Goal: Transaction & Acquisition: Purchase product/service

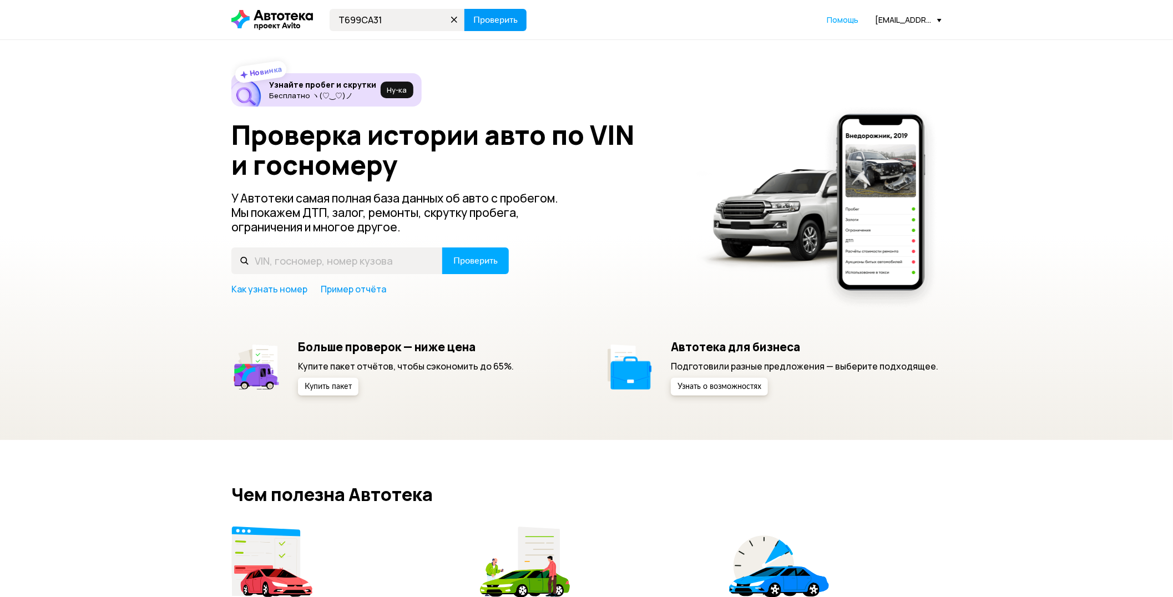
type input "Т699СА31"
click at [489, 21] on span "Проверить" at bounding box center [495, 20] width 44 height 9
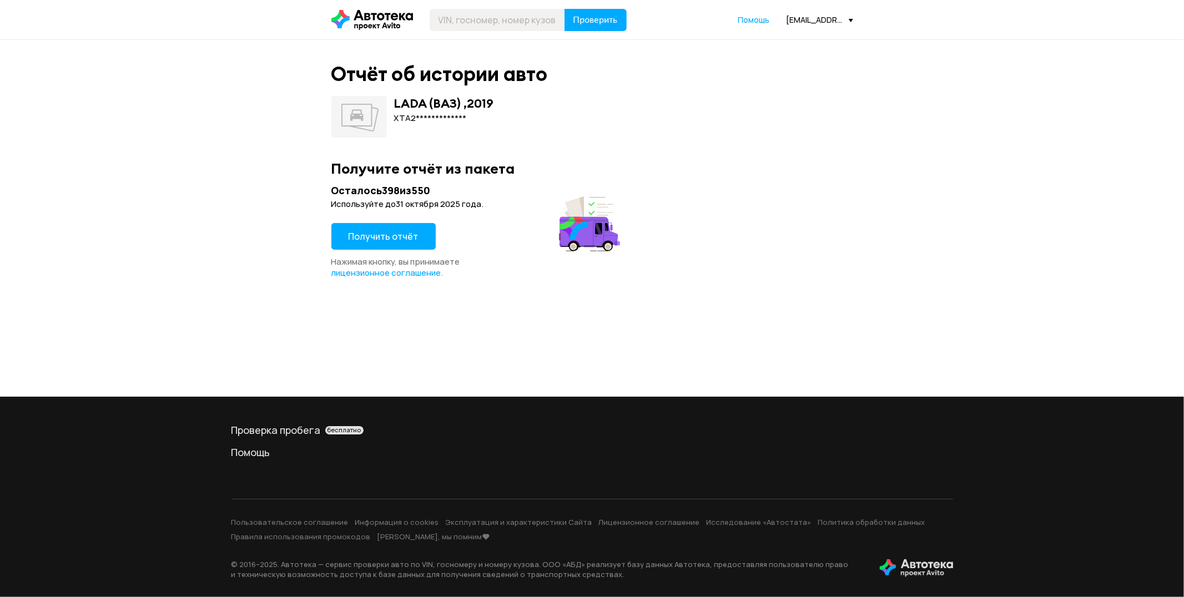
click at [384, 240] on span "Получить отчёт" at bounding box center [384, 236] width 70 height 12
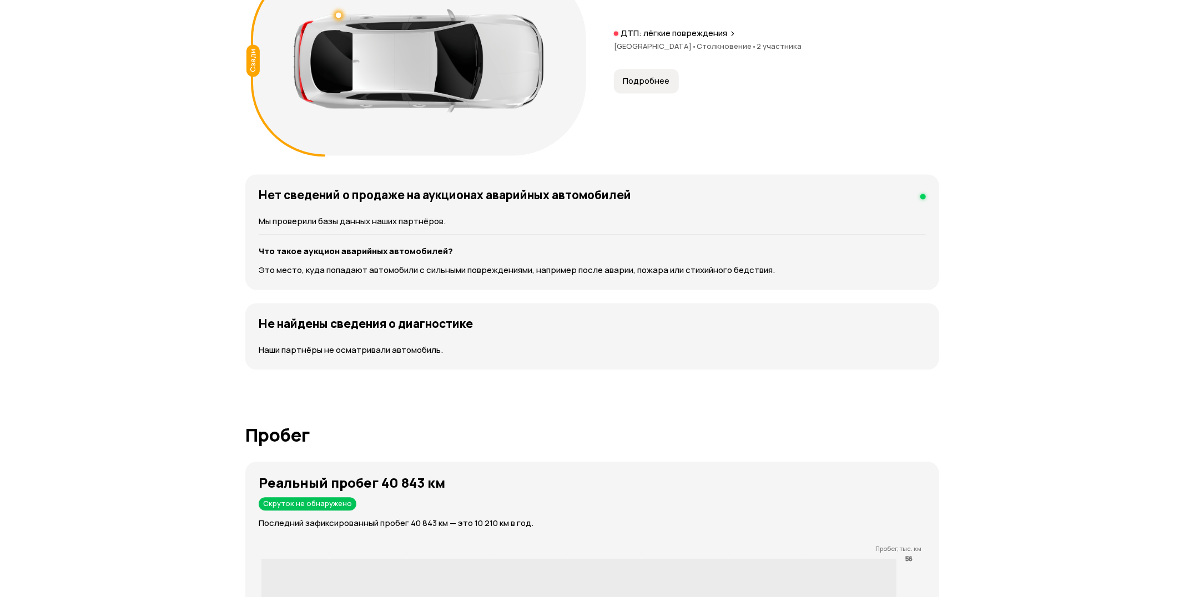
scroll to position [1418, 0]
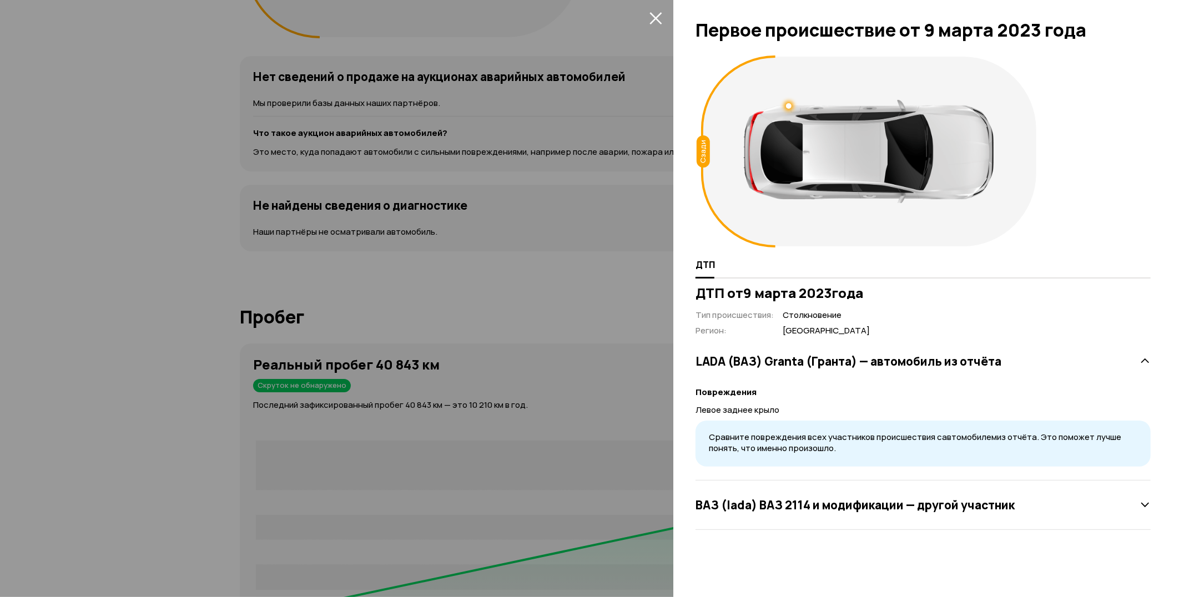
scroll to position [4, 0]
click at [335, 407] on div at bounding box center [592, 298] width 1184 height 597
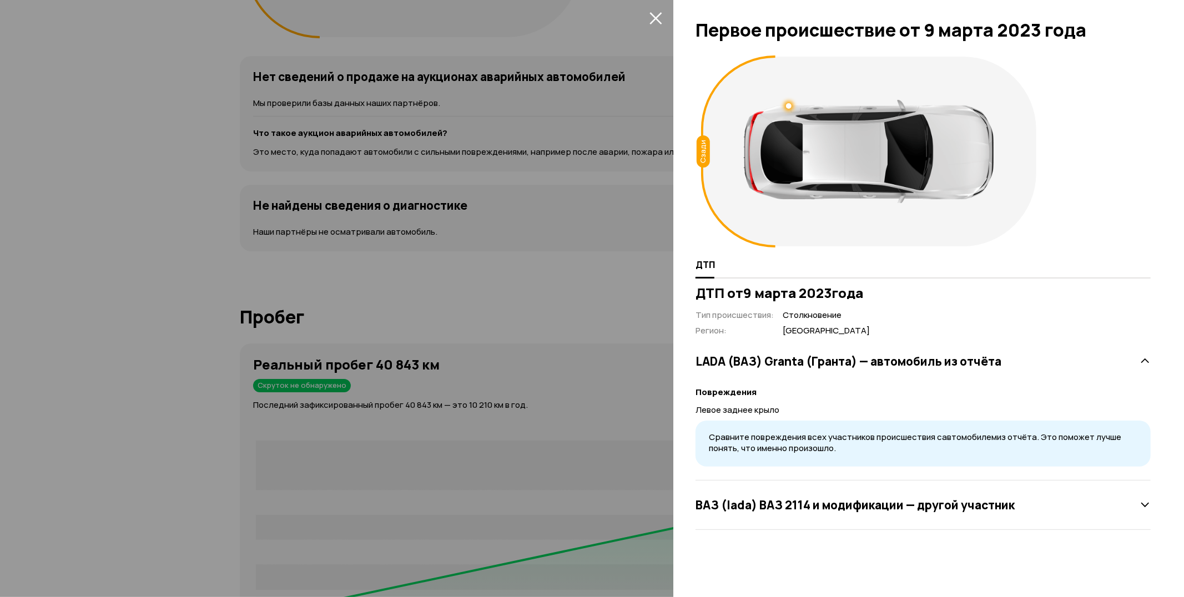
click at [594, 276] on div at bounding box center [592, 298] width 1184 height 597
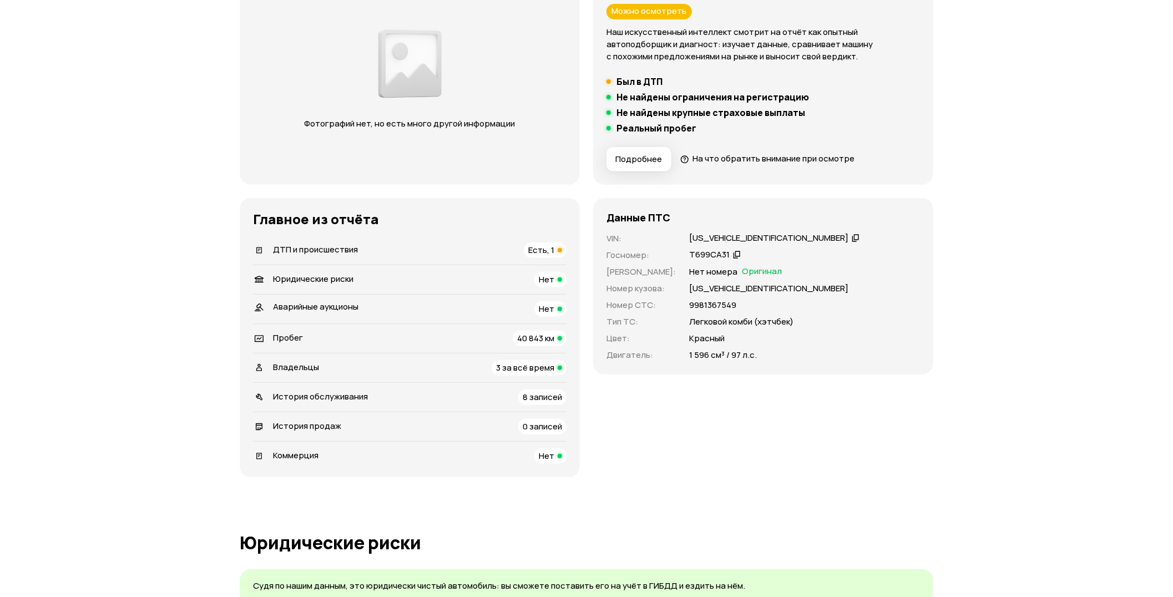
scroll to position [0, 0]
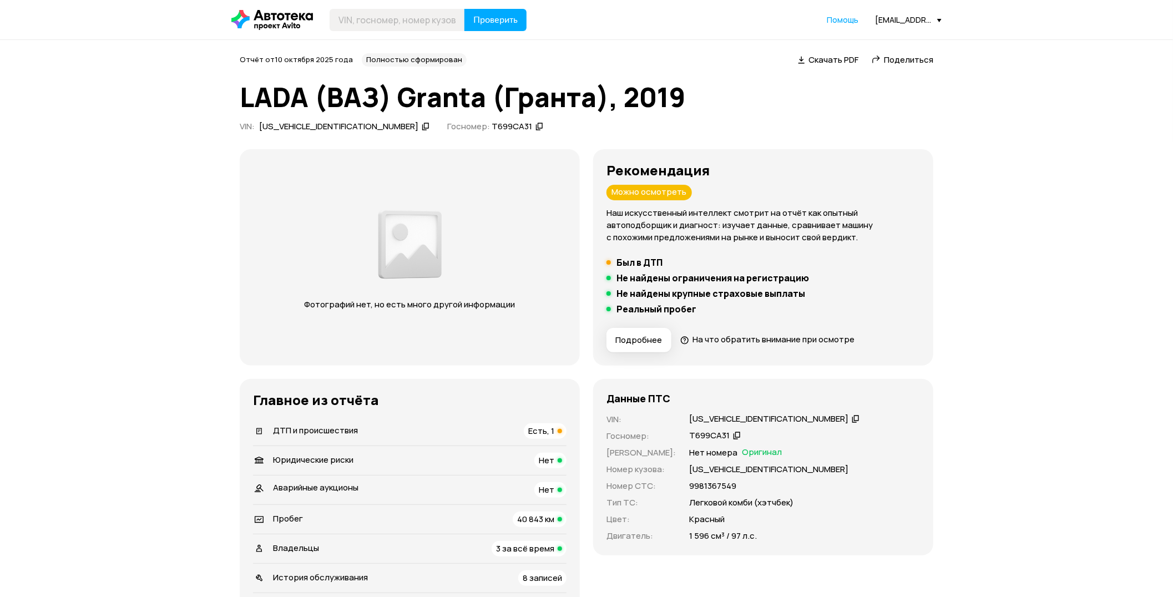
click at [892, 24] on div "[EMAIL_ADDRESS][DOMAIN_NAME]" at bounding box center [908, 19] width 67 height 11
click at [872, 36] on span "Отчёты" at bounding box center [859, 39] width 37 height 13
